Goal: Task Accomplishment & Management: Use online tool/utility

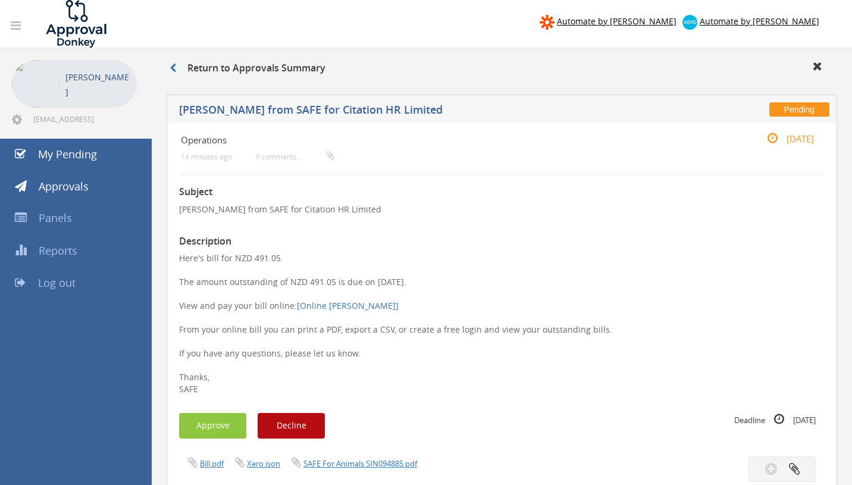
scroll to position [77, 0]
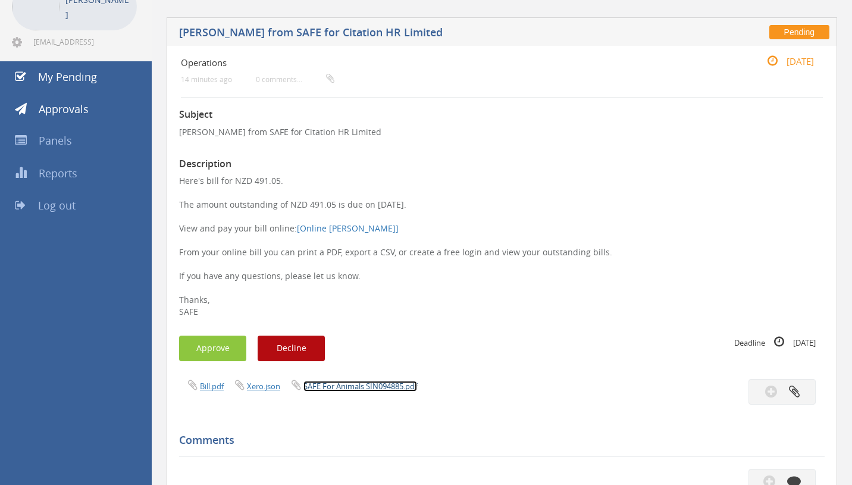
click at [379, 384] on link "SAFE For Animals SIN094885.pdf" at bounding box center [360, 386] width 114 height 11
click at [206, 352] on button "Approve" at bounding box center [212, 348] width 67 height 26
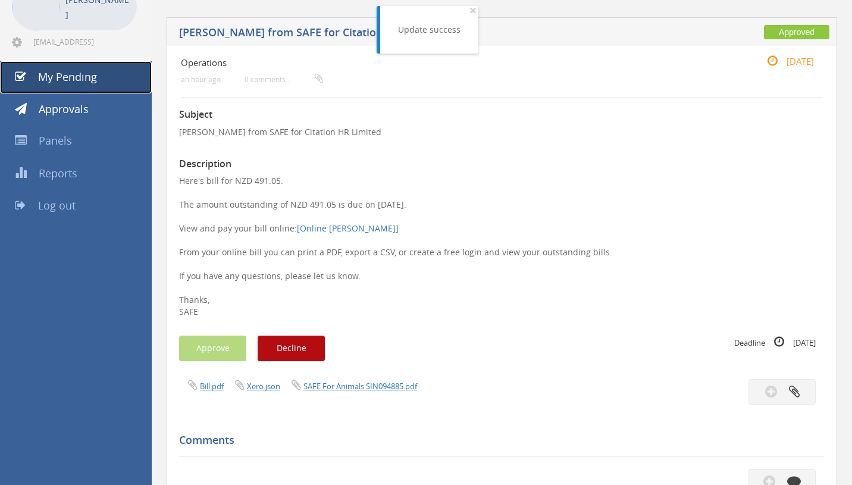
click at [95, 81] on span "My Pending" at bounding box center [67, 77] width 59 height 14
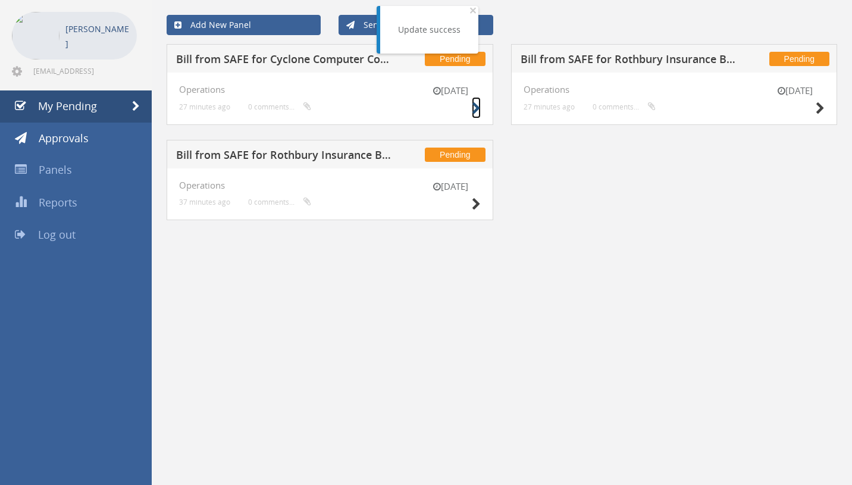
click at [475, 114] on icon at bounding box center [476, 108] width 9 height 12
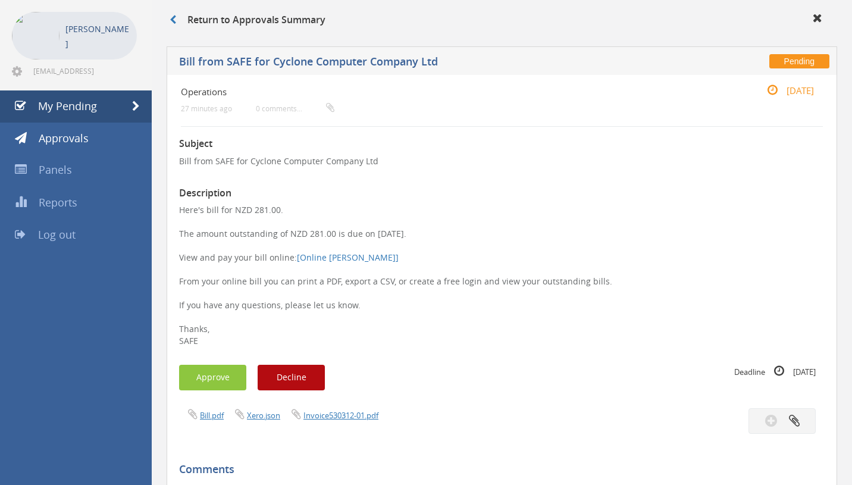
click at [346, 423] on div "Bill.pdf Xero.json Invoice530312-01.pdf" at bounding box center [501, 421] width 663 height 26
click at [351, 423] on div "Bill.pdf Xero.json Invoice530312-01.pdf" at bounding box center [501, 421] width 663 height 26
click at [352, 422] on div "Bill.pdf Xero.json Invoice530312-01.pdf" at bounding box center [501, 421] width 663 height 26
click at [359, 418] on link "Invoice530312-01.pdf" at bounding box center [340, 415] width 75 height 11
click at [218, 377] on button "Approve" at bounding box center [212, 378] width 67 height 26
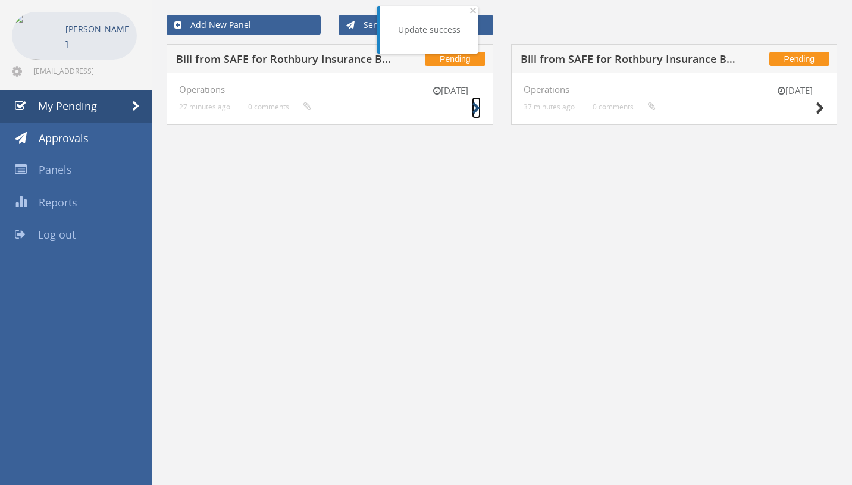
click at [474, 112] on icon at bounding box center [476, 108] width 9 height 12
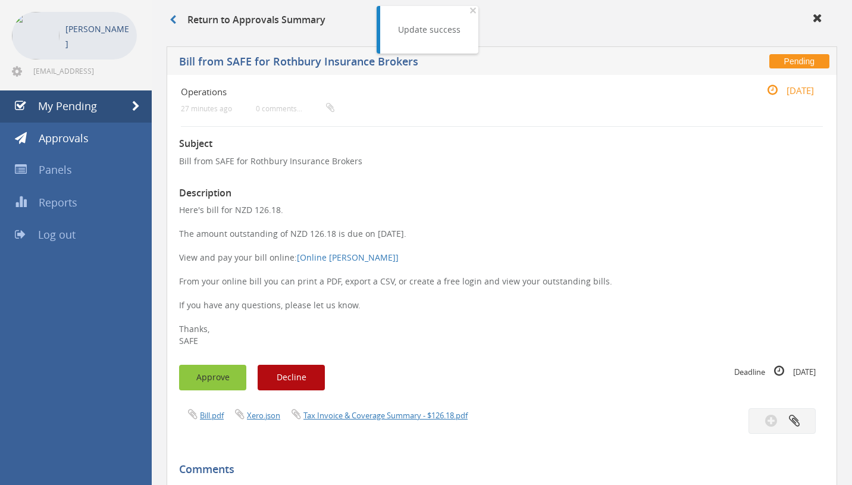
click at [206, 383] on button "Approve" at bounding box center [212, 378] width 67 height 26
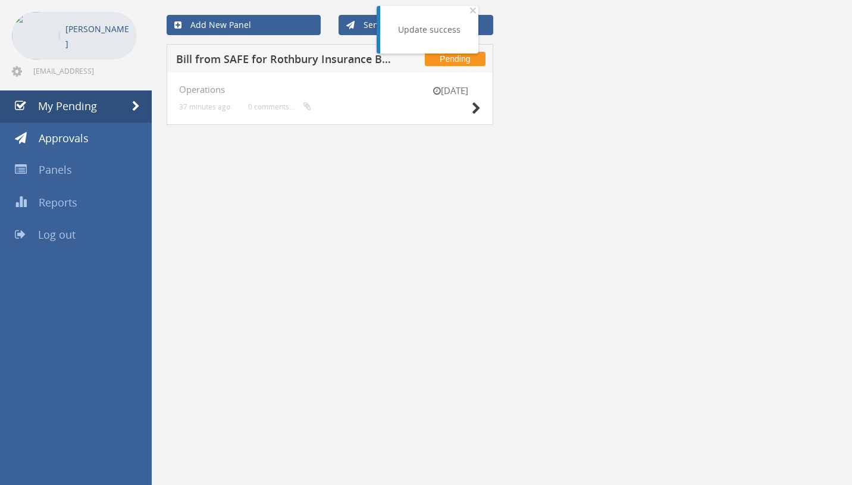
click at [466, 102] on div "2 Sep" at bounding box center [450, 101] width 59 height 34
click at [473, 106] on icon at bounding box center [476, 108] width 9 height 12
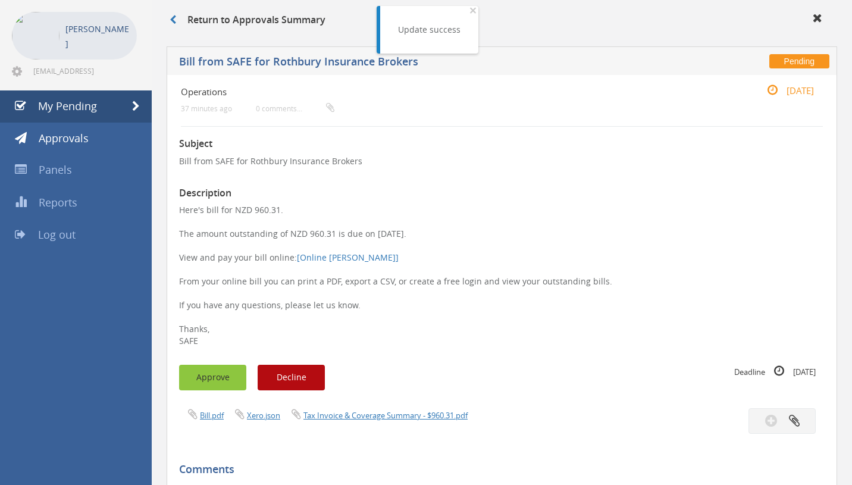
click at [199, 365] on button "Approve" at bounding box center [212, 378] width 67 height 26
